Goal: Find specific page/section: Find specific page/section

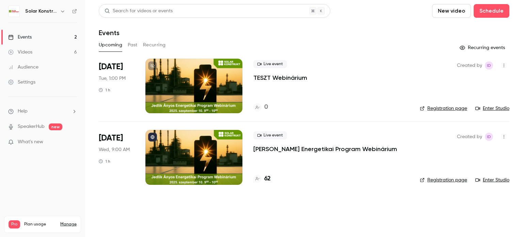
click at [223, 155] on div at bounding box center [193, 157] width 97 height 54
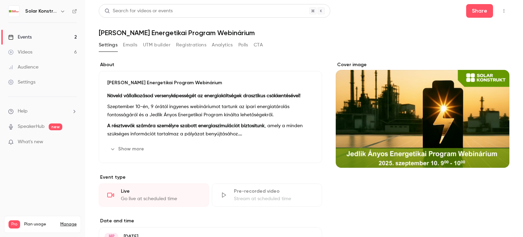
click at [23, 37] on div "Events" at bounding box center [19, 37] width 23 height 7
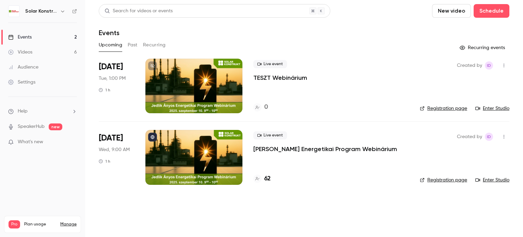
click at [203, 73] on div at bounding box center [193, 86] width 97 height 54
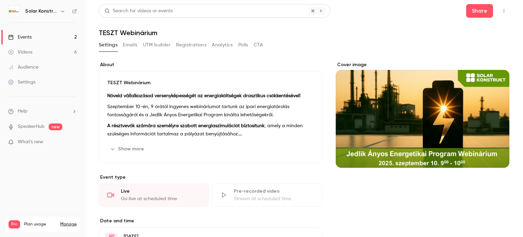
click at [29, 36] on div "Events" at bounding box center [19, 37] width 23 height 7
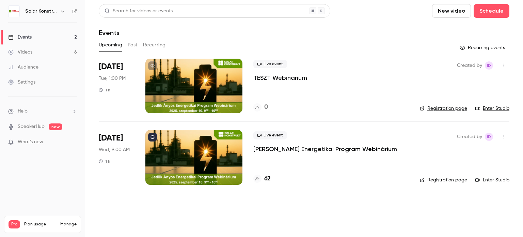
click at [507, 110] on link "Enter Studio" at bounding box center [492, 108] width 34 height 7
click at [225, 161] on div at bounding box center [193, 157] width 97 height 54
